Goal: Task Accomplishment & Management: Manage account settings

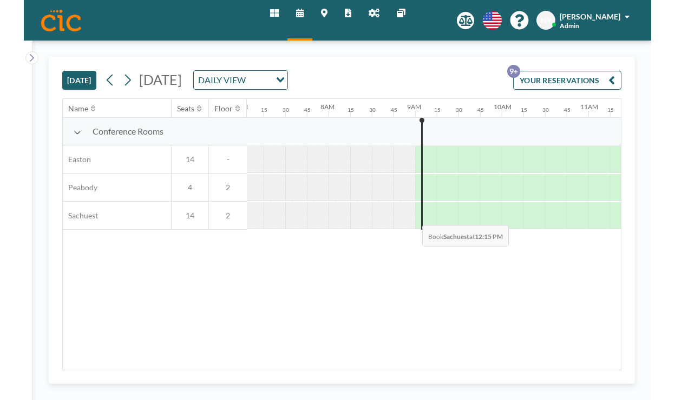
scroll to position [0, 630]
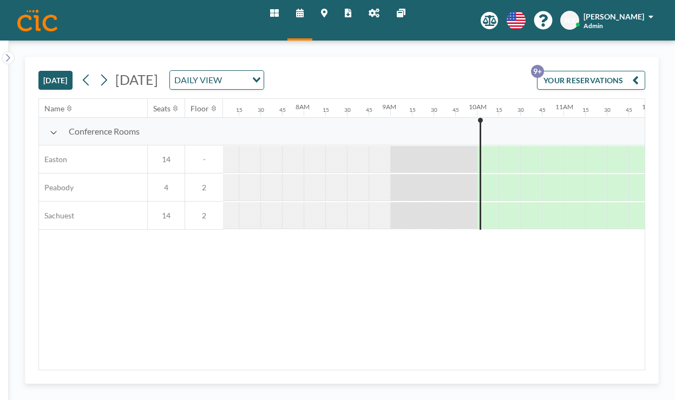
scroll to position [0, 686]
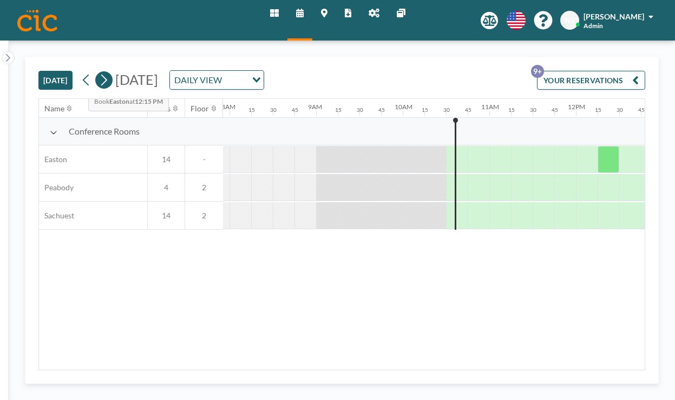
click at [98, 72] on icon at bounding box center [103, 80] width 10 height 16
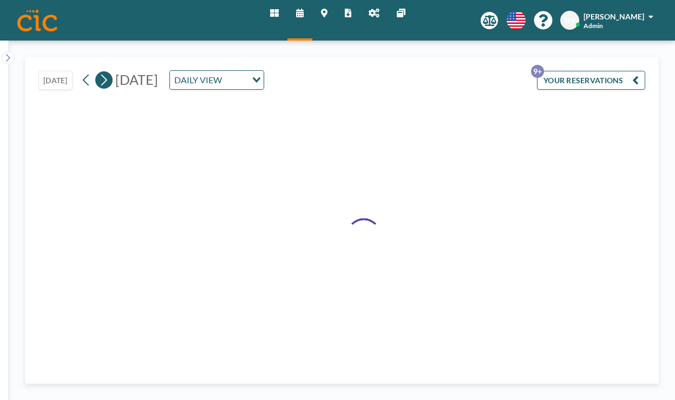
click at [98, 72] on icon at bounding box center [103, 80] width 10 height 16
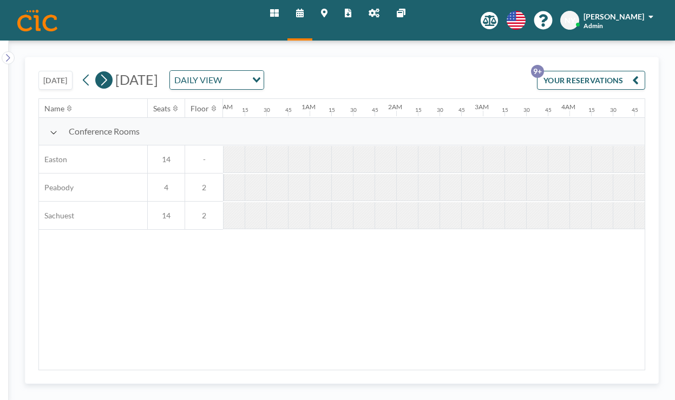
click at [98, 72] on icon at bounding box center [103, 80] width 10 height 16
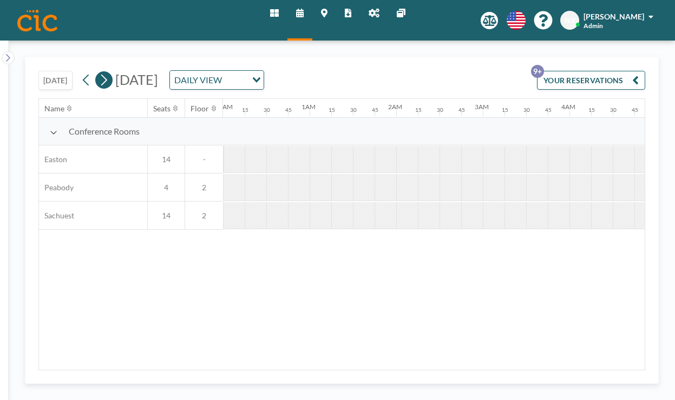
click at [98, 72] on icon at bounding box center [103, 80] width 10 height 16
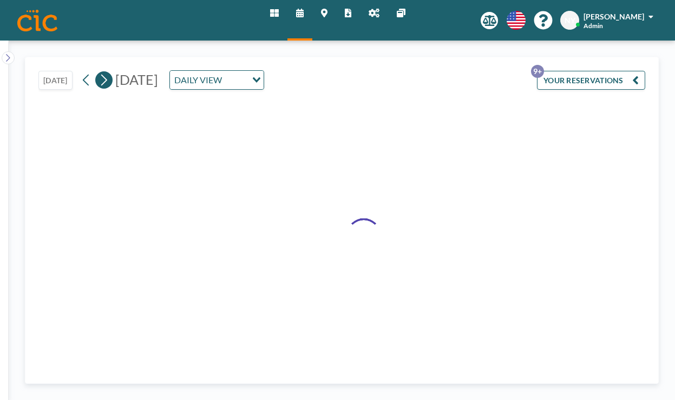
click at [98, 72] on icon at bounding box center [103, 80] width 10 height 16
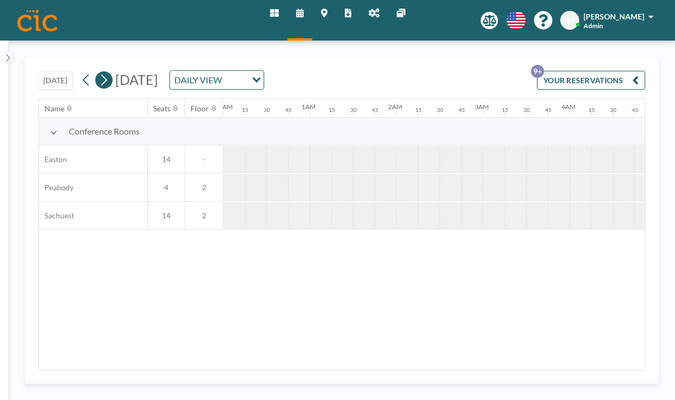
click at [98, 72] on icon at bounding box center [103, 80] width 10 height 16
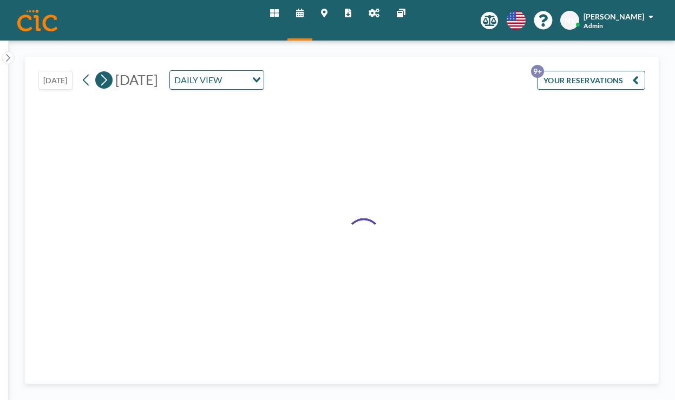
click at [98, 72] on icon at bounding box center [103, 80] width 10 height 16
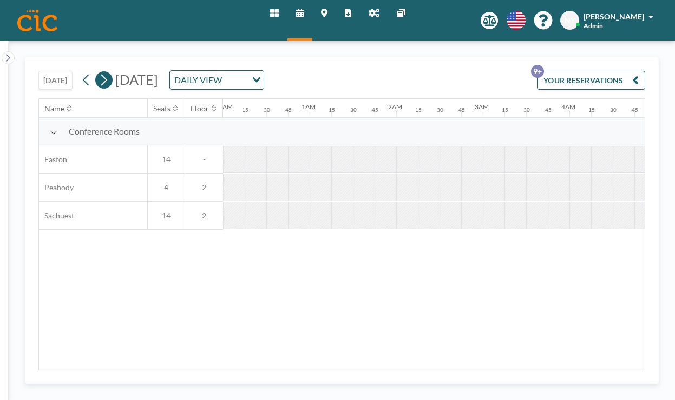
click at [98, 72] on icon at bounding box center [103, 80] width 10 height 16
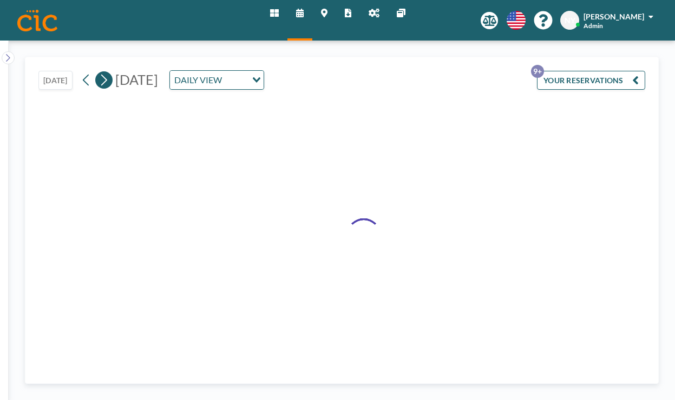
click at [98, 72] on icon at bounding box center [103, 80] width 10 height 16
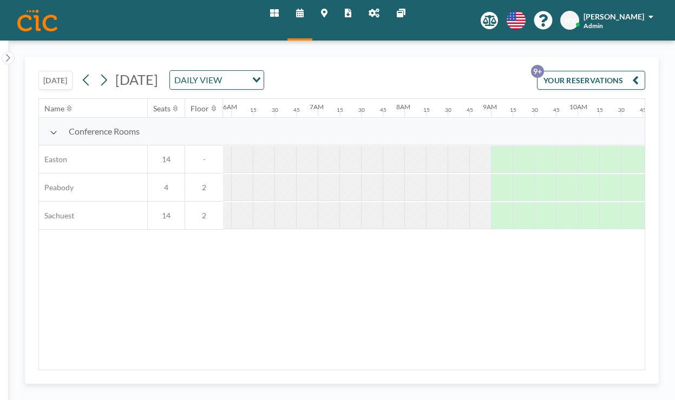
scroll to position [0, 545]
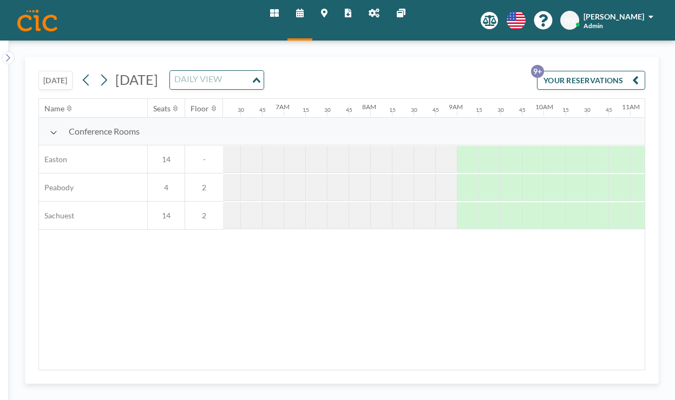
click at [251, 71] on div "DAILY VIEW" at bounding box center [210, 79] width 81 height 16
click at [274, 91] on li "WEEKLY VIEW" at bounding box center [289, 99] width 85 height 16
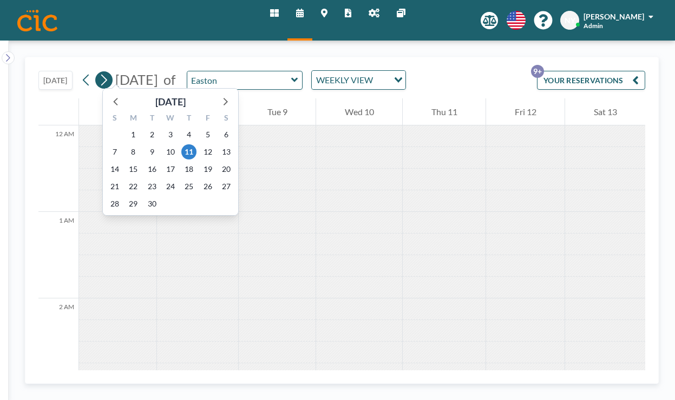
scroll to position [545, 0]
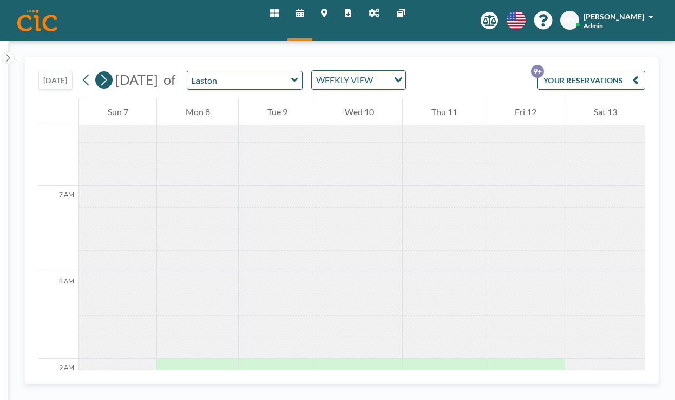
click at [98, 72] on icon at bounding box center [103, 80] width 10 height 16
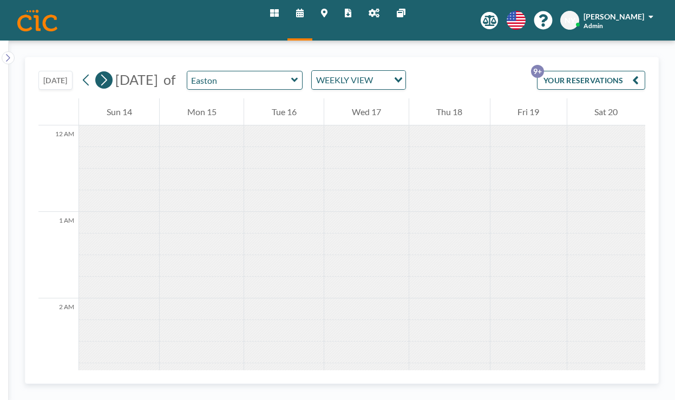
scroll to position [545, 0]
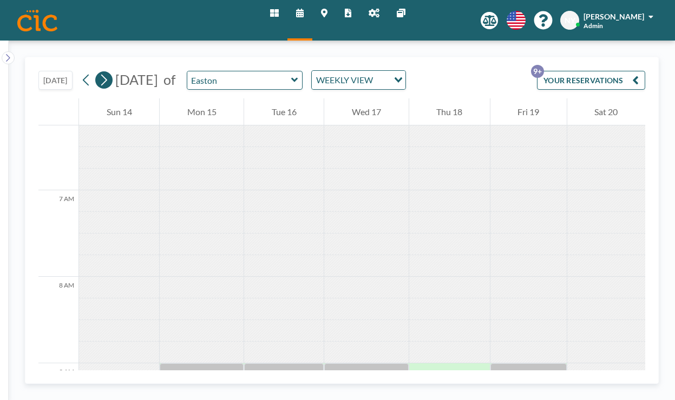
click at [98, 72] on icon at bounding box center [103, 80] width 10 height 16
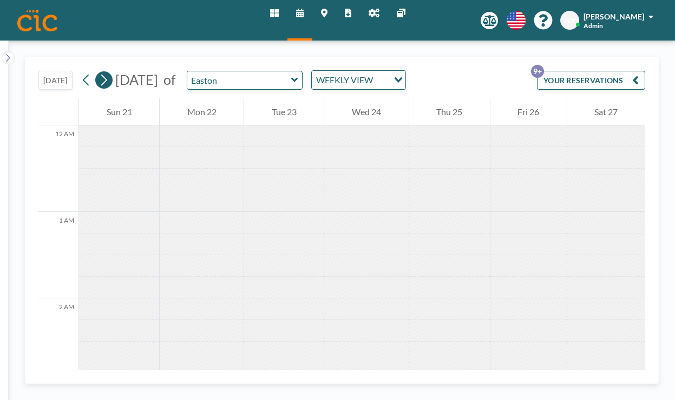
click at [98, 72] on icon at bounding box center [103, 80] width 10 height 16
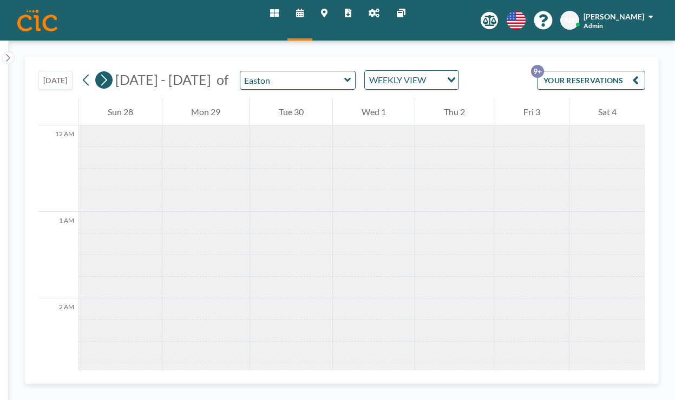
scroll to position [545, 0]
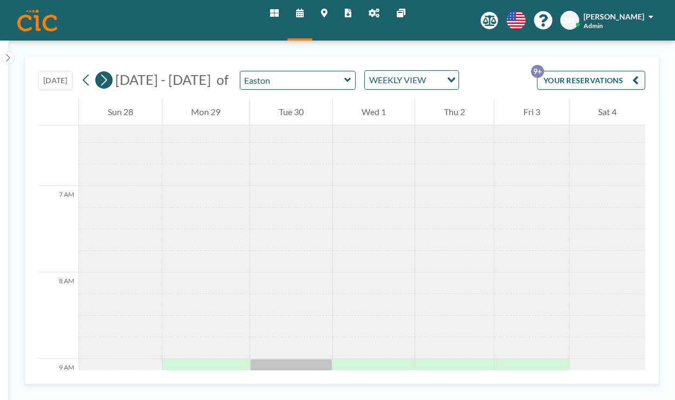
click at [98, 72] on icon at bounding box center [103, 80] width 10 height 16
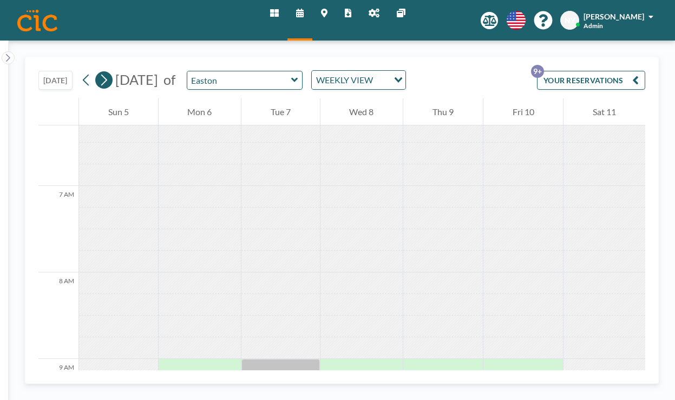
click at [98, 72] on icon at bounding box center [103, 80] width 10 height 16
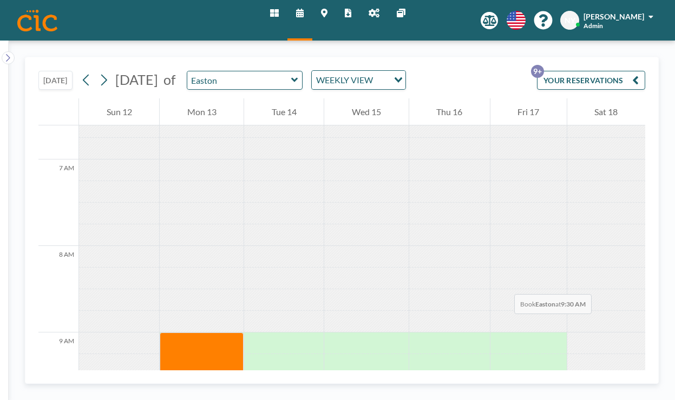
scroll to position [518, 0]
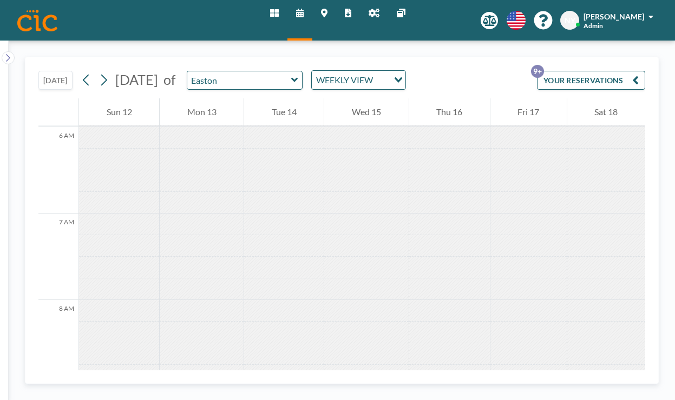
click at [49, 71] on button "[DATE]" at bounding box center [55, 80] width 34 height 19
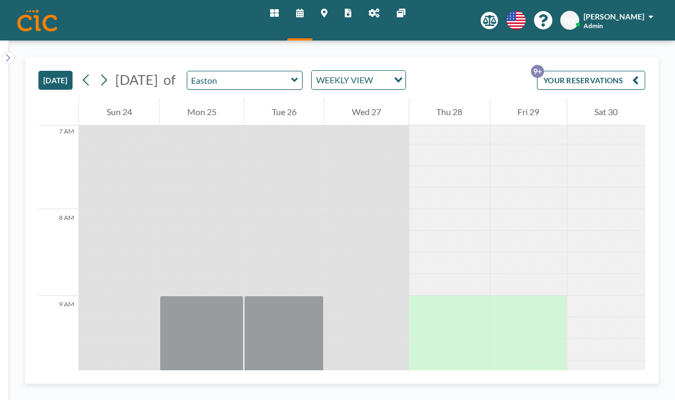
scroll to position [738, 0]
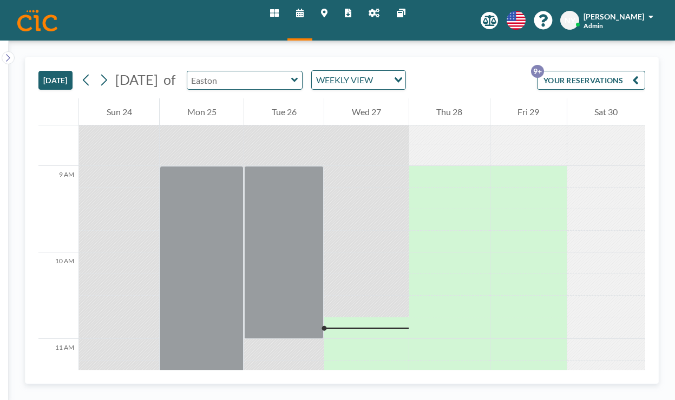
click at [245, 71] on input "text" at bounding box center [239, 80] width 104 height 18
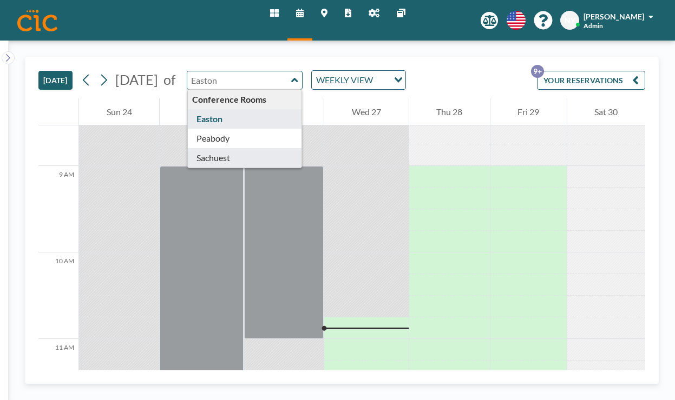
type input "Sachuest"
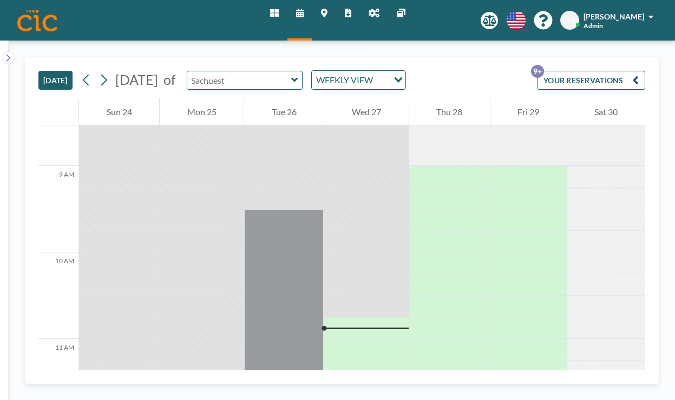
click at [268, 71] on input "text" at bounding box center [239, 80] width 104 height 18
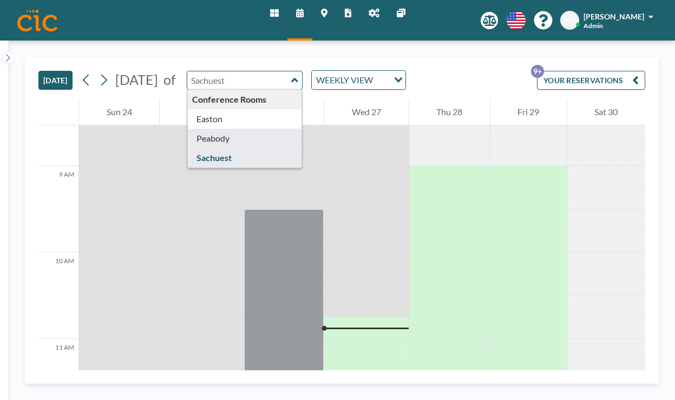
type input "Peabody"
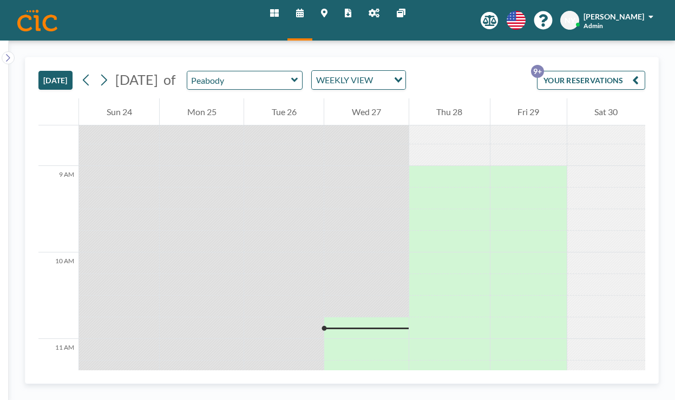
click at [376, 73] on input "Search for option" at bounding box center [381, 80] width 11 height 14
click at [337, 80] on li "DAILY VIEW" at bounding box center [325, 84] width 85 height 16
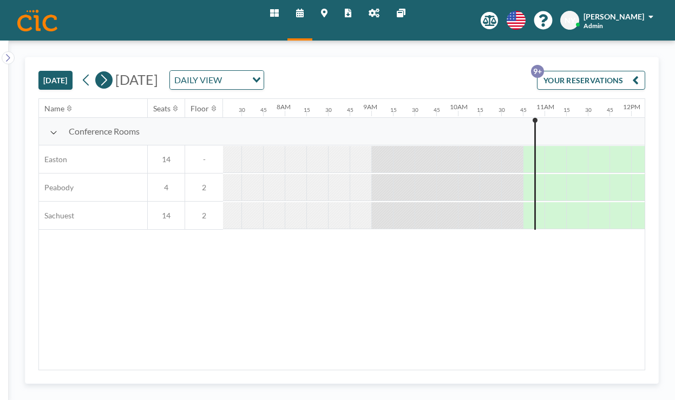
scroll to position [0, 738]
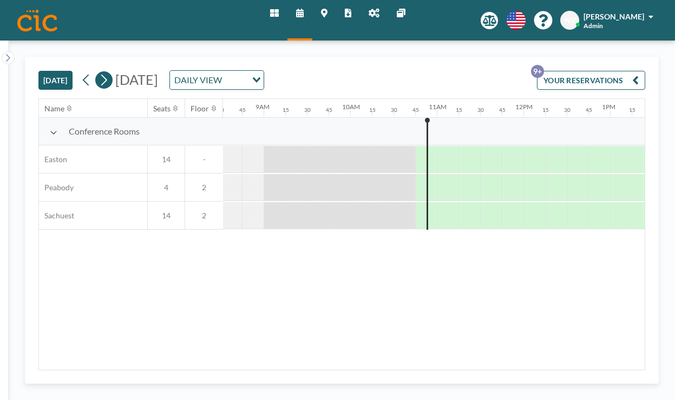
click at [98, 72] on icon at bounding box center [103, 80] width 10 height 16
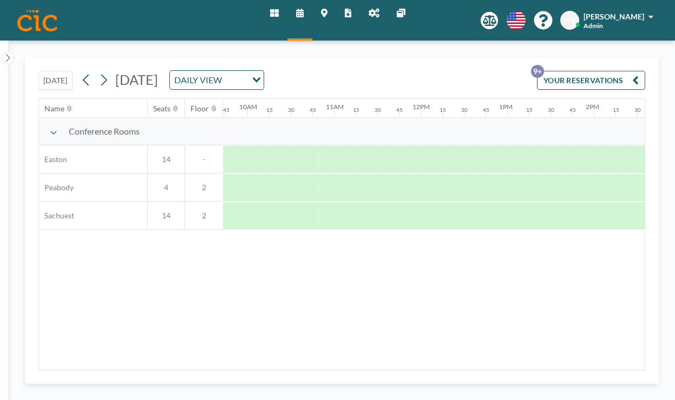
scroll to position [0, 842]
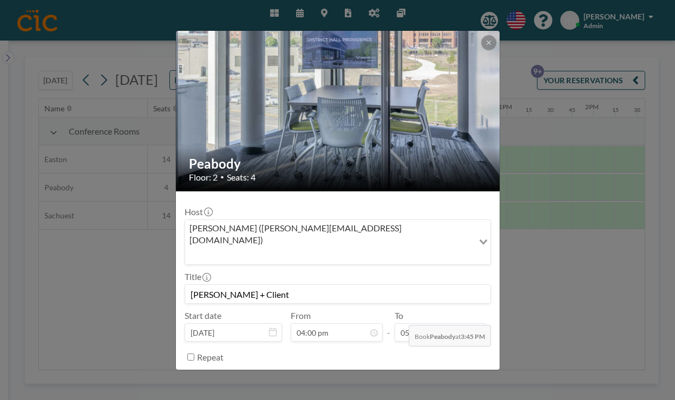
scroll to position [0, 0]
click at [386, 375] on button "REMOVE" at bounding box center [396, 384] width 43 height 19
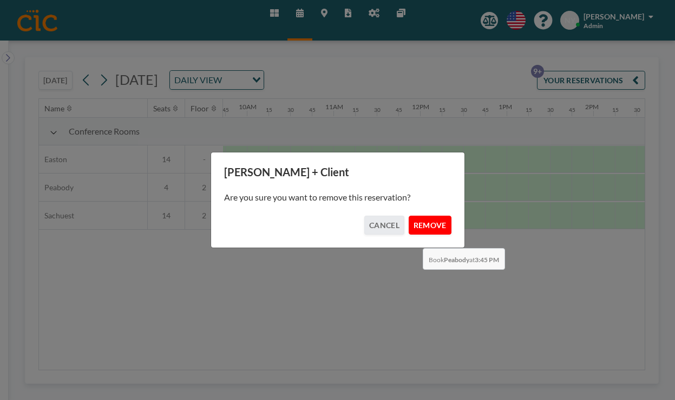
click at [419, 223] on button "REMOVE" at bounding box center [429, 225] width 43 height 19
